Goal: Book appointment/travel/reservation

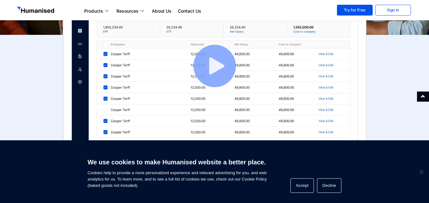
scroll to position [222, 0]
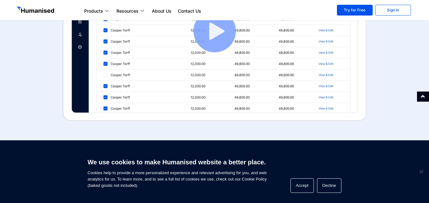
click at [205, 40] on img at bounding box center [215, 31] width 304 height 180
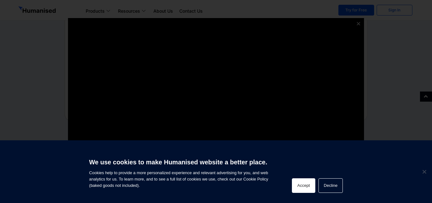
click at [308, 188] on button "Accept" at bounding box center [303, 185] width 23 height 15
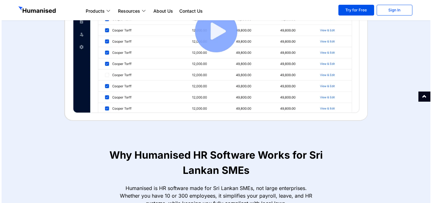
scroll to position [190, 0]
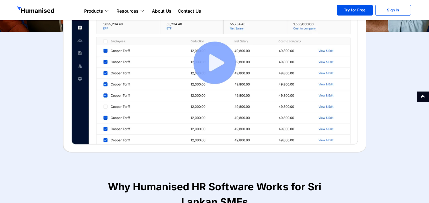
click at [220, 63] on img at bounding box center [215, 63] width 304 height 180
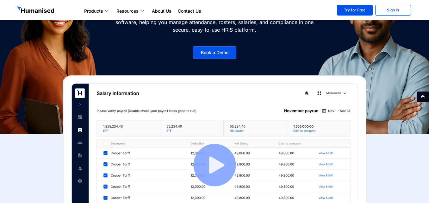
scroll to position [63, 0]
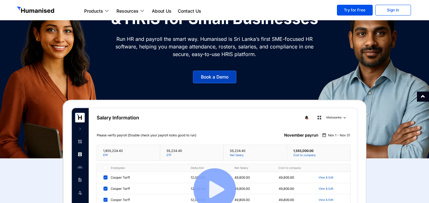
click at [202, 78] on span "Book a Demo" at bounding box center [215, 77] width 28 height 4
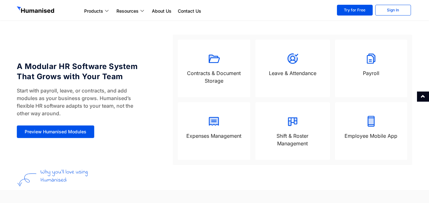
scroll to position [506, 0]
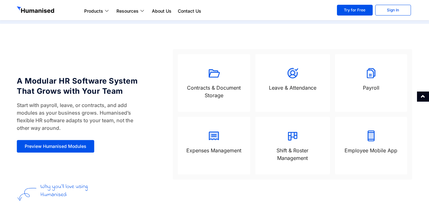
click at [300, 79] on div at bounding box center [293, 74] width 62 height 15
click at [294, 75] on icon at bounding box center [292, 73] width 11 height 10
click at [289, 75] on icon at bounding box center [292, 73] width 11 height 10
click at [368, 82] on div "Payroll" at bounding box center [371, 83] width 72 height 58
click at [368, 90] on p "Payroll" at bounding box center [372, 88] width 60 height 8
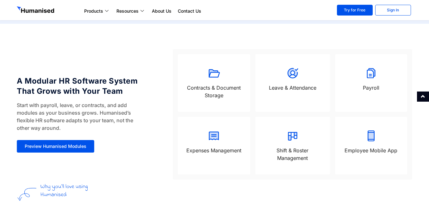
click at [307, 87] on p "Leave & Attendance" at bounding box center [293, 88] width 62 height 8
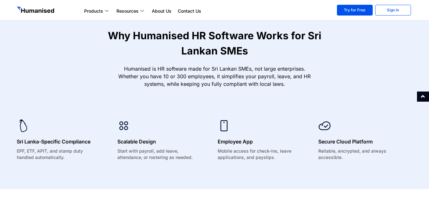
scroll to position [285, 0]
